Goal: Information Seeking & Learning: Find specific fact

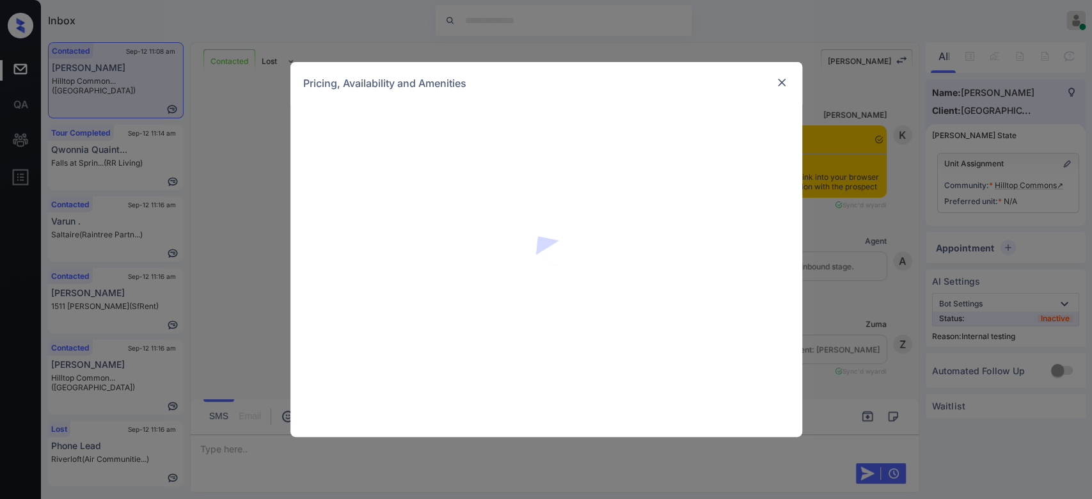
scroll to position [1490, 0]
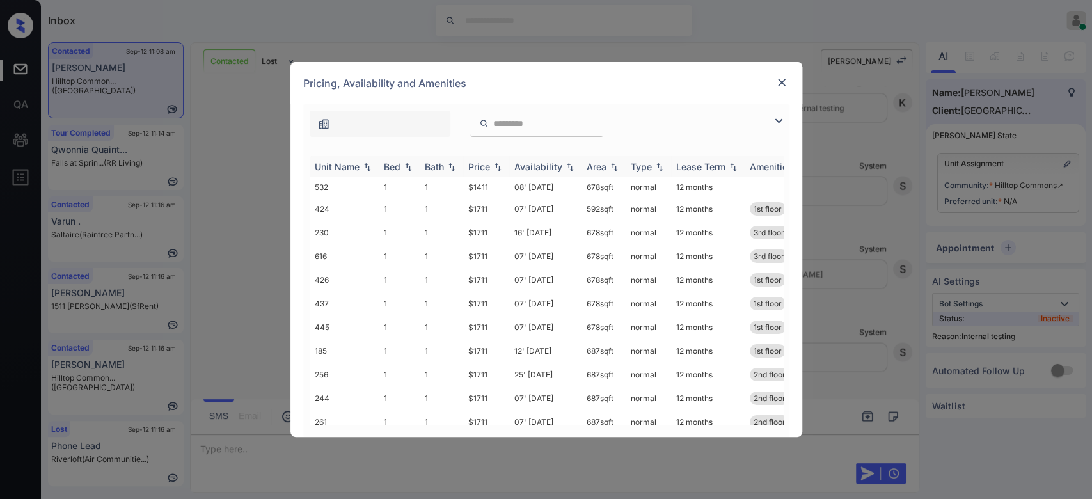
click at [484, 170] on div "Price" at bounding box center [479, 166] width 22 height 11
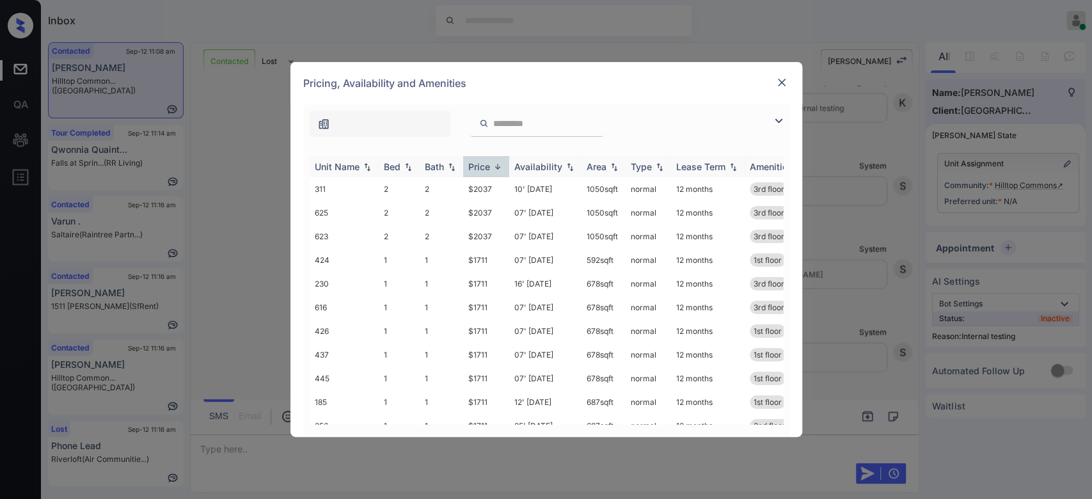
click at [484, 170] on div "Price" at bounding box center [479, 166] width 22 height 11
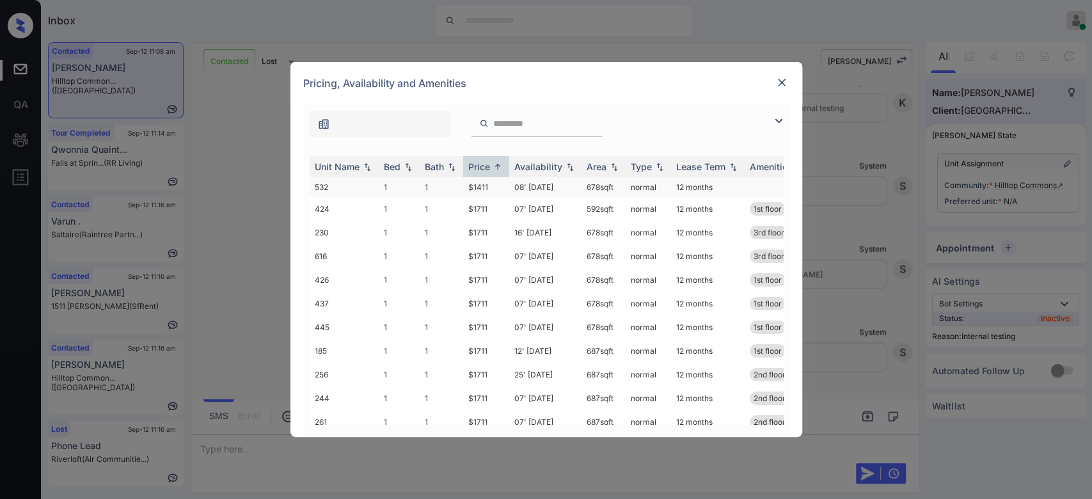
click at [486, 189] on td "$1411" at bounding box center [486, 187] width 46 height 20
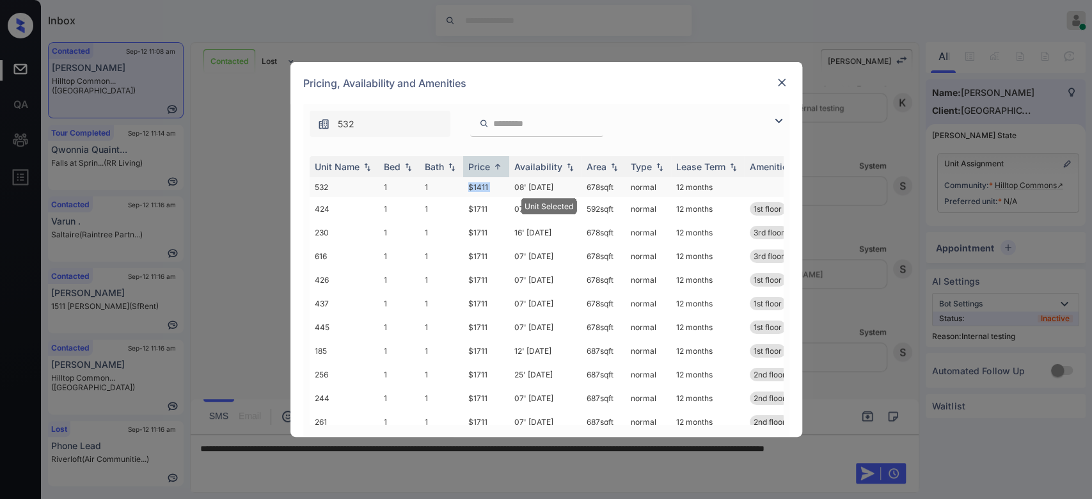
click at [486, 189] on td "$1411" at bounding box center [486, 187] width 46 height 20
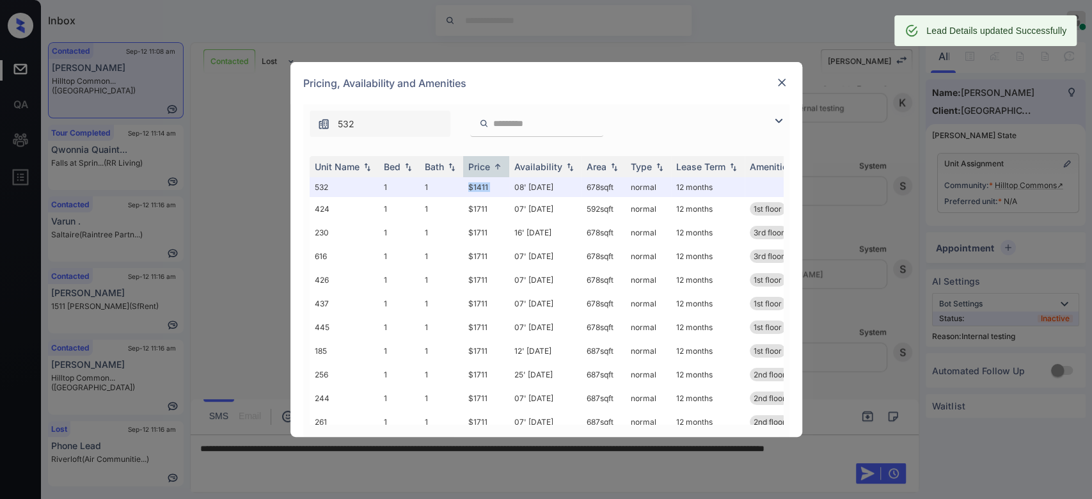
click at [779, 87] on img at bounding box center [781, 82] width 13 height 13
